Goal: Information Seeking & Learning: Learn about a topic

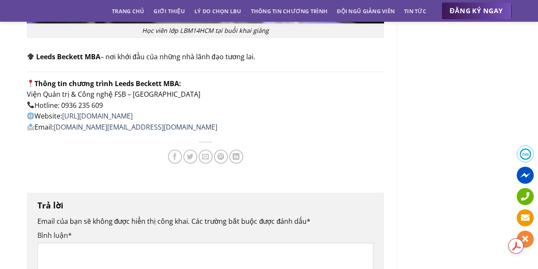
scroll to position [1405, 0]
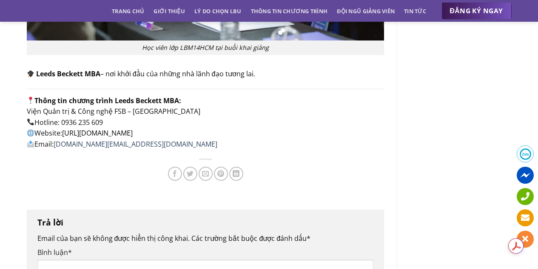
click at [104, 135] on link "[URL][DOMAIN_NAME]" at bounding box center [97, 132] width 71 height 9
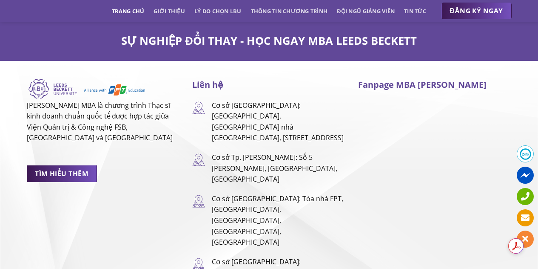
scroll to position [5252, 0]
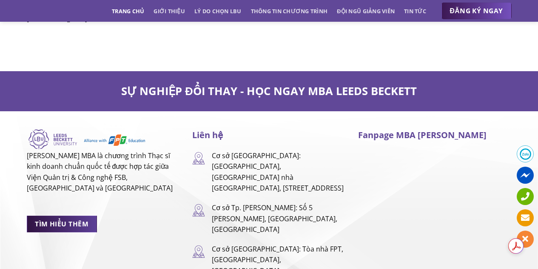
click at [60, 218] on span "TÌM HIỂU THÊM" at bounding box center [62, 223] width 54 height 11
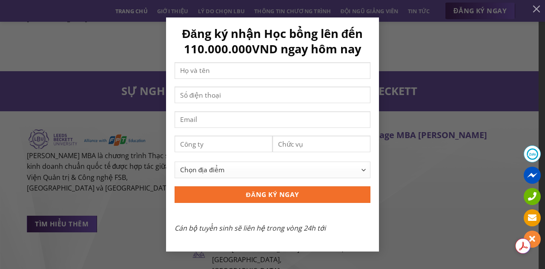
click at [409, 69] on div "Đăng ký nhận Học bổng lên đến 110.000.000VND ngay hôm nay Chọn địa điểm [GEOGRA…" at bounding box center [272, 133] width 519 height 233
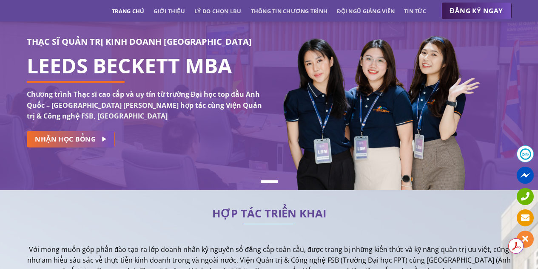
scroll to position [43, 0]
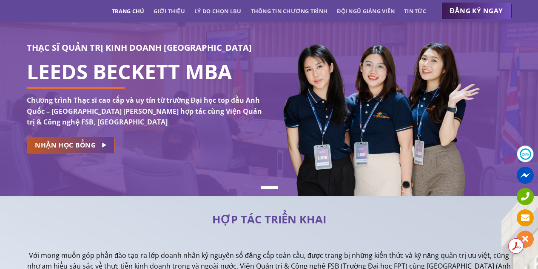
click at [39, 142] on span "NHẬN HỌC BỔNG" at bounding box center [65, 145] width 61 height 11
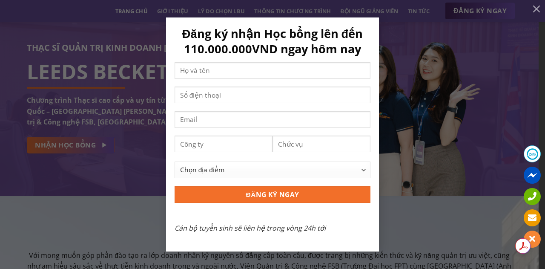
click at [413, 88] on div "Đăng ký nhận Học bổng lên đến 110.000.000VND ngay hôm nay Chọn địa điểm [GEOGRA…" at bounding box center [272, 133] width 519 height 233
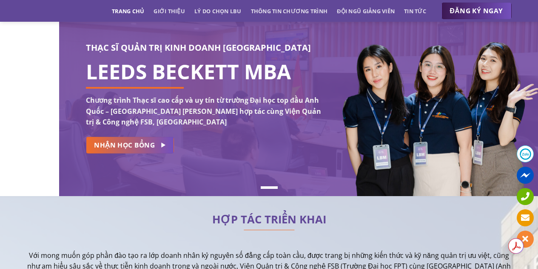
click at [86, 73] on div "THẠC SĨ QUẢN TRỊ KINH DOANH [GEOGRAPHIC_DATA] LEEDS BECKETT MBA Chương trình Th…" at bounding box center [269, 106] width 538 height 178
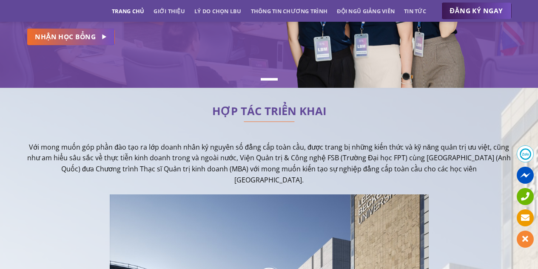
scroll to position [170, 0]
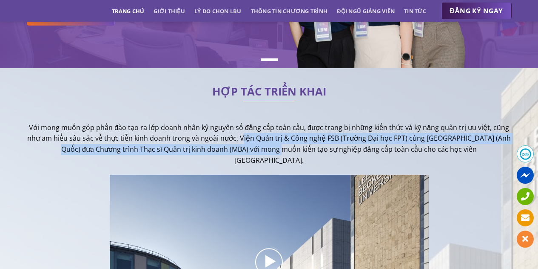
drag, startPoint x: 250, startPoint y: 139, endPoint x: 261, endPoint y: 148, distance: 14.5
click at [261, 148] on p "Với mong muốn góp phần đào tạo ra lớp doanh nhân kỷ nguyên số đẳng cấp toàn cầu…" at bounding box center [269, 143] width 485 height 43
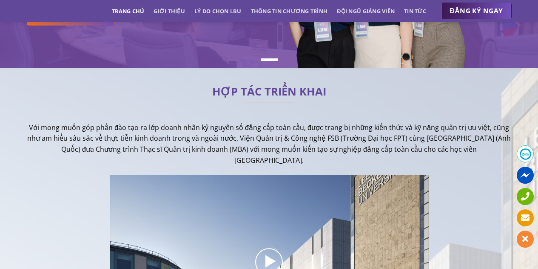
click at [249, 143] on p "Với mong muốn góp phần đào tạo ra lớp doanh nhân kỷ nguyên số đẳng cấp toàn cầu…" at bounding box center [269, 143] width 485 height 43
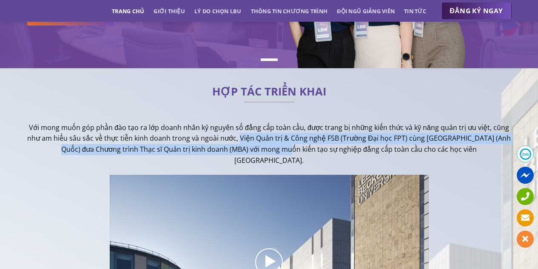
drag, startPoint x: 247, startPoint y: 140, endPoint x: 266, endPoint y: 153, distance: 23.0
click at [266, 153] on p "Với mong muốn góp phần đào tạo ra lớp doanh nhân kỷ nguyên số đẳng cấp toàn cầu…" at bounding box center [269, 143] width 485 height 43
copy p "Viện Quản trị & Công nghệ FSB ([GEOGRAPHIC_DATA]) cùng [GEOGRAPHIC_DATA] (Anh Q…"
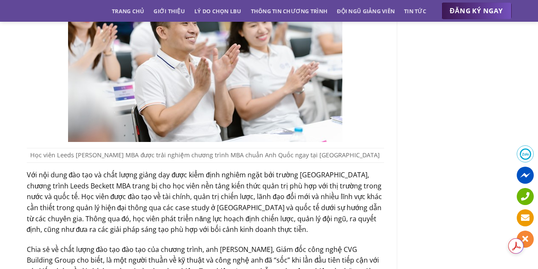
scroll to position [1405, 0]
